Goal: Task Accomplishment & Management: Use online tool/utility

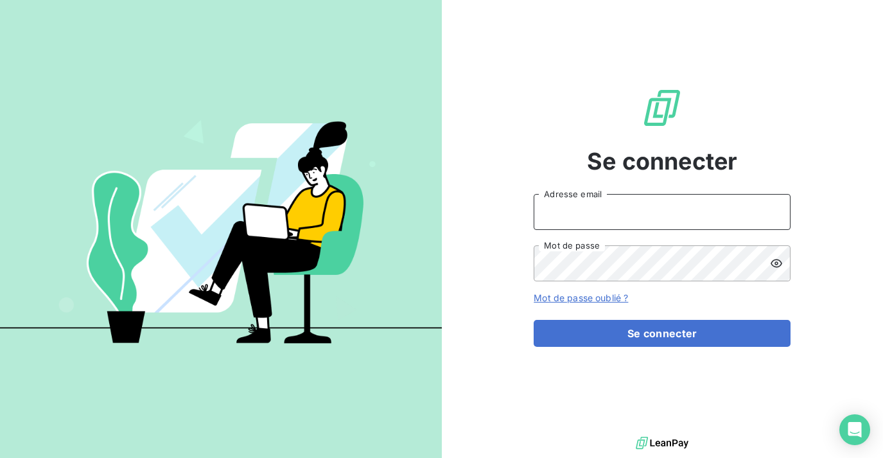
click at [673, 213] on input "Adresse email" at bounding box center [662, 212] width 257 height 36
type input "[EMAIL_ADDRESS][DOMAIN_NAME]"
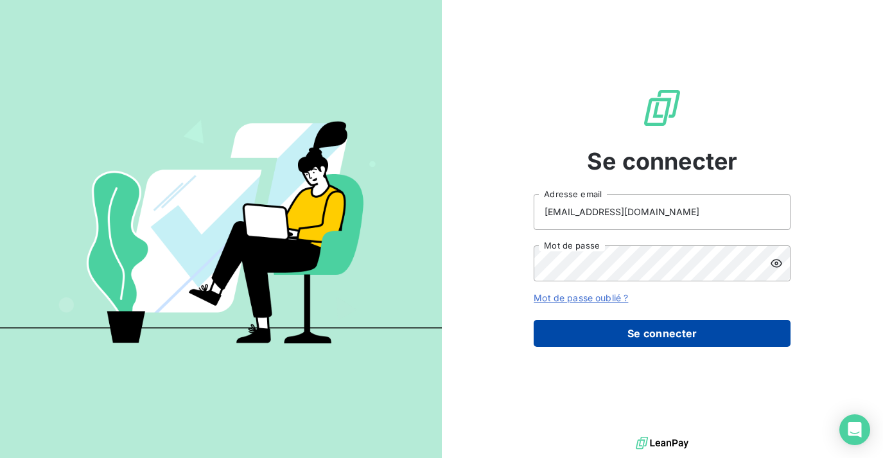
click at [646, 328] on button "Se connecter" at bounding box center [662, 333] width 257 height 27
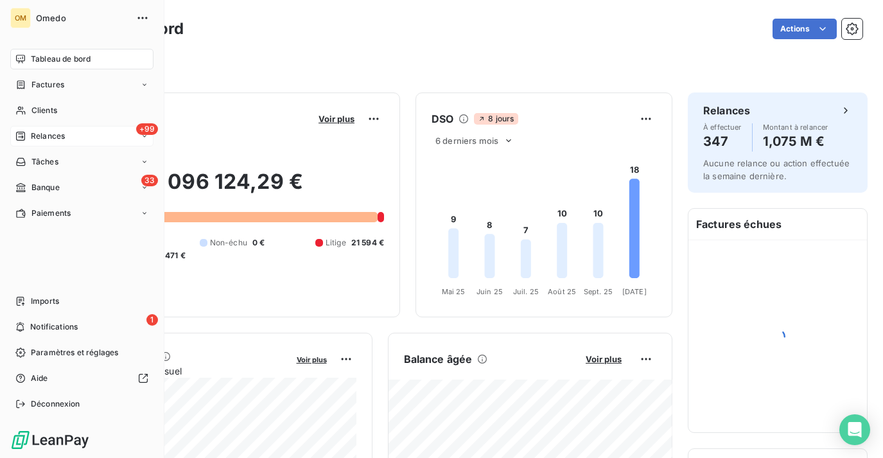
click at [58, 134] on span "Relances" at bounding box center [48, 136] width 34 height 12
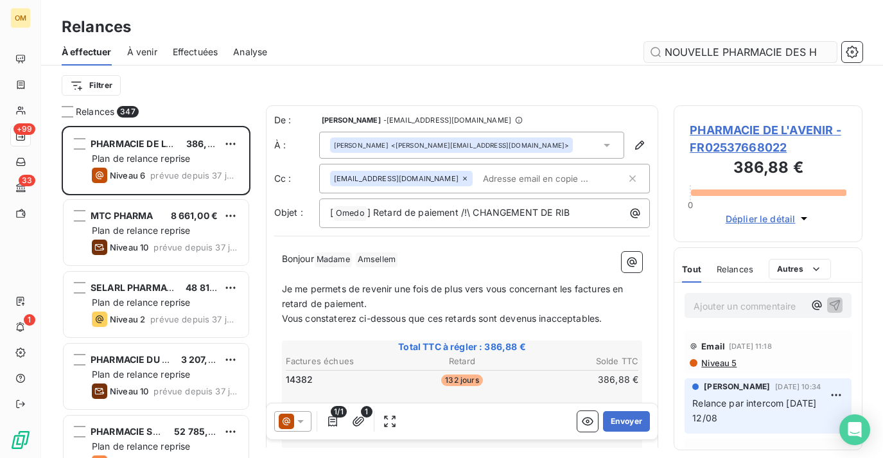
scroll to position [0, 31]
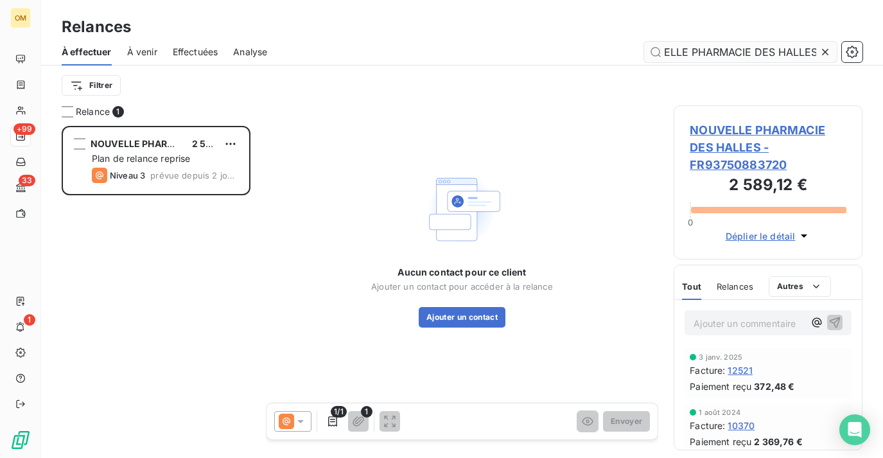
scroll to position [332, 188]
type input "NOUVELLE PHARMACIE DES HALLES"
click at [757, 136] on span "NOUVELLE PHARMACIE DES HALLES - FR93750883720" at bounding box center [768, 147] width 157 height 52
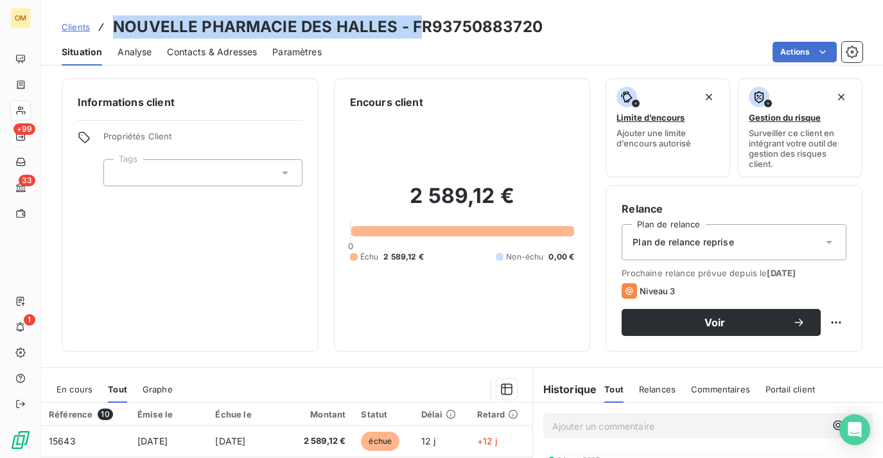
drag, startPoint x: 110, startPoint y: 24, endPoint x: 412, endPoint y: 22, distance: 302.0
click at [412, 22] on div "Clients NOUVELLE PHARMACIE DES HALLES - FR93750883720" at bounding box center [302, 26] width 481 height 23
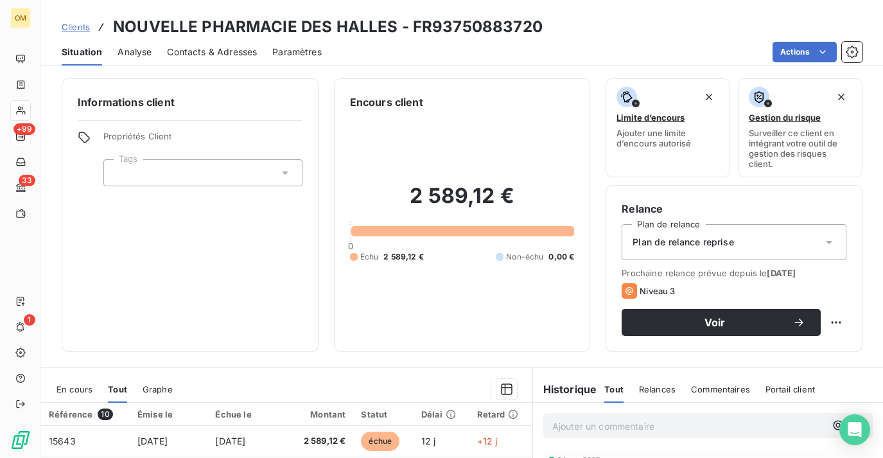
click at [473, 7] on div "Clients NOUVELLE PHARMACIE DES HALLES - FR93750883720 Situation Analyse Contact…" at bounding box center [462, 33] width 842 height 66
